Goal: Information Seeking & Learning: Learn about a topic

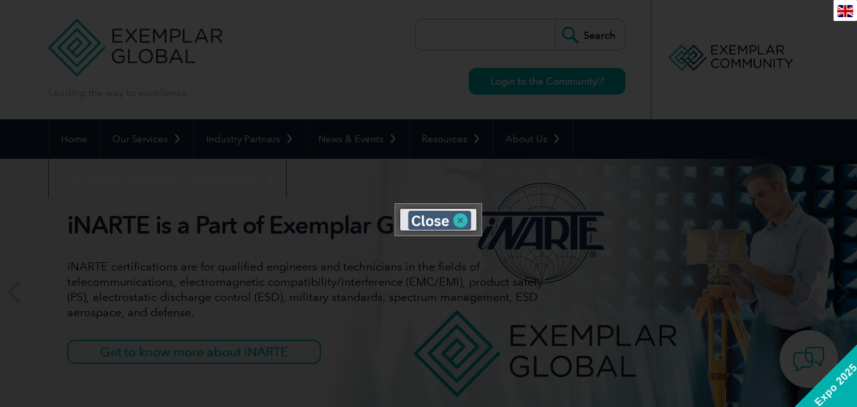
click at [467, 219] on img at bounding box center [439, 220] width 63 height 19
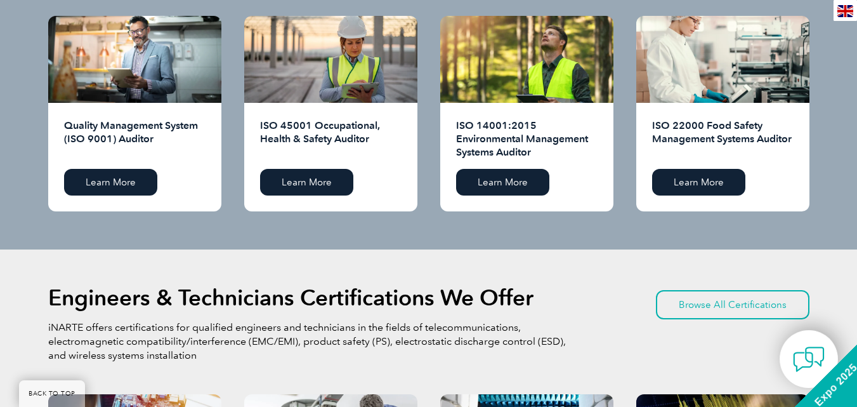
scroll to position [1459, 0]
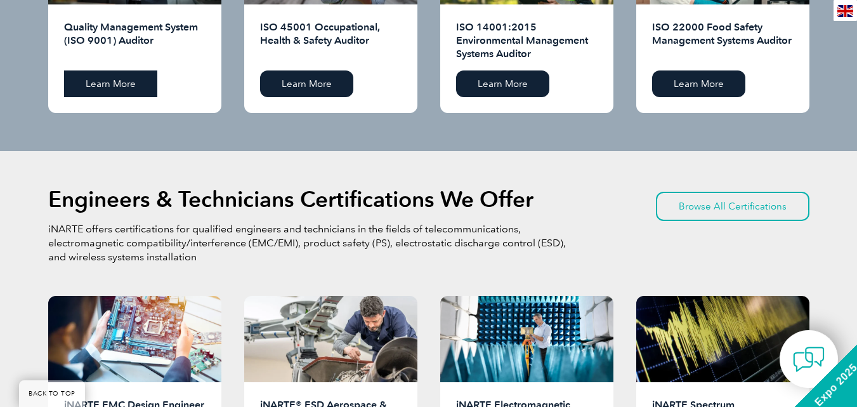
click at [129, 88] on link "Learn More" at bounding box center [110, 83] width 93 height 27
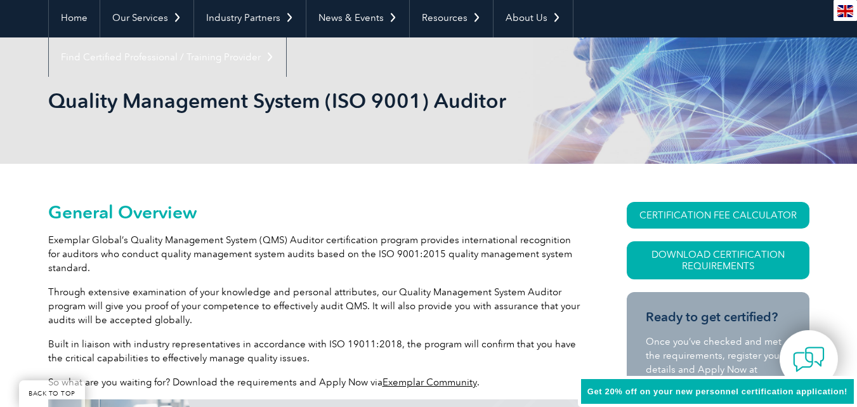
scroll to position [254, 0]
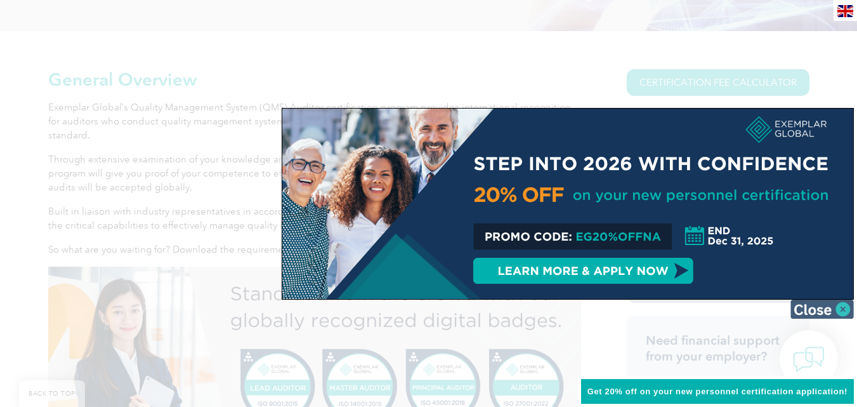
click at [834, 310] on img at bounding box center [821, 308] width 63 height 19
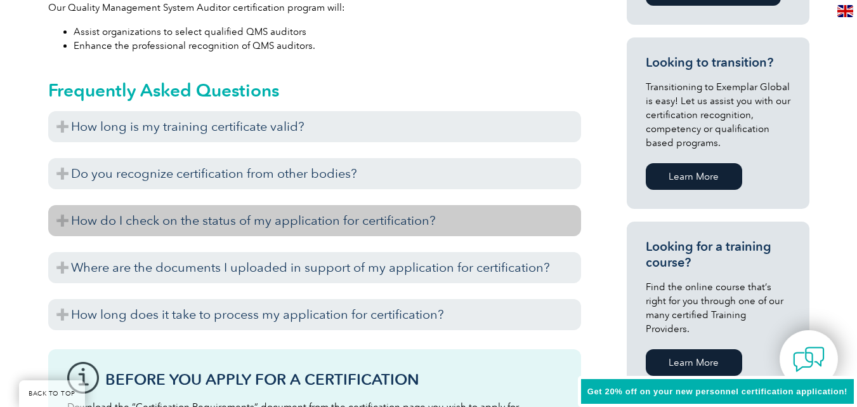
scroll to position [761, 0]
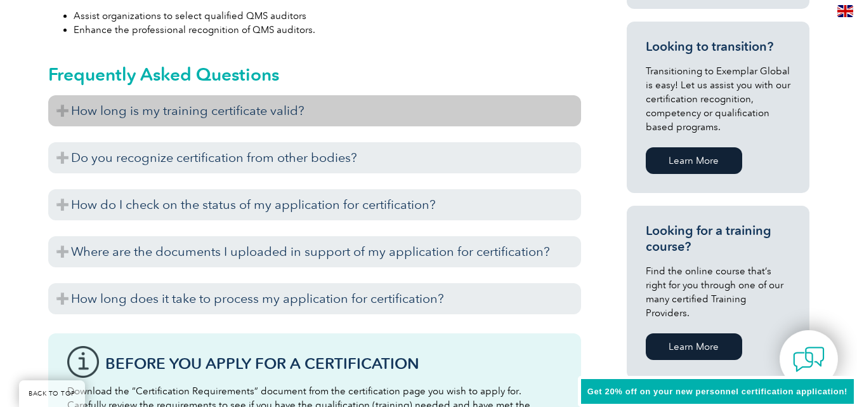
click at [211, 103] on h3 "How long is my training certificate valid?" at bounding box center [314, 110] width 533 height 31
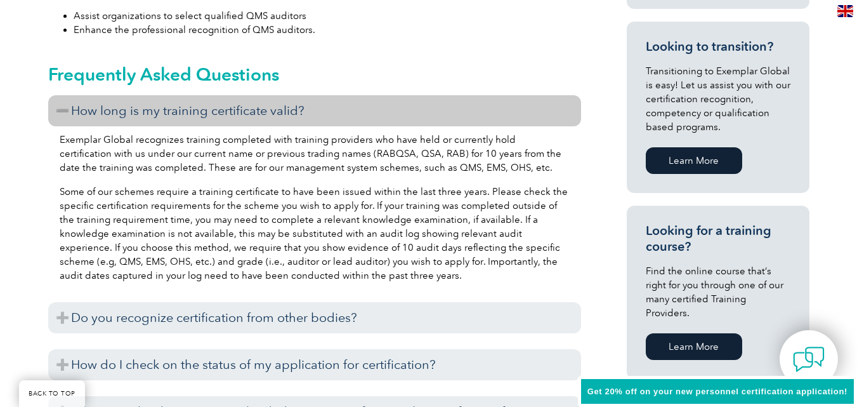
click at [211, 103] on h3 "How long is my training certificate valid?" at bounding box center [314, 110] width 533 height 31
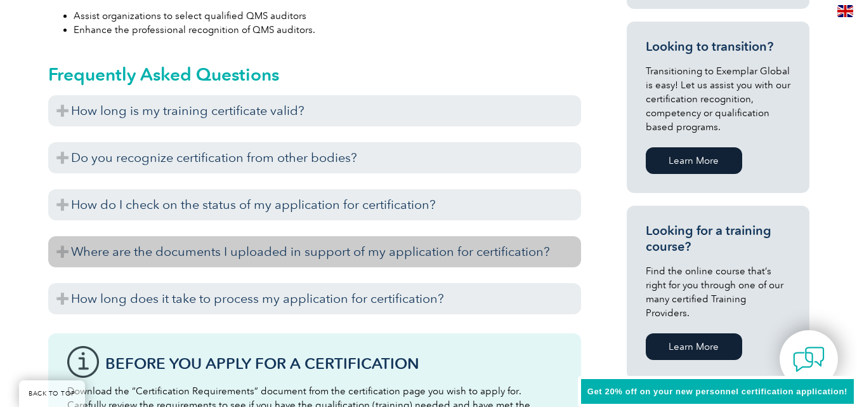
click at [149, 259] on h3 "Where are the documents I uploaded in support of my application for certificati…" at bounding box center [314, 251] width 533 height 31
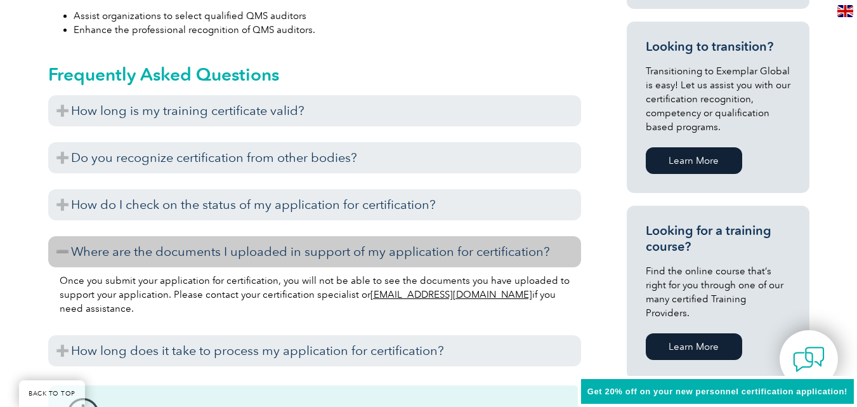
click at [149, 259] on h3 "Where are the documents I uploaded in support of my application for certificati…" at bounding box center [314, 251] width 533 height 31
